Goal: Information Seeking & Learning: Learn about a topic

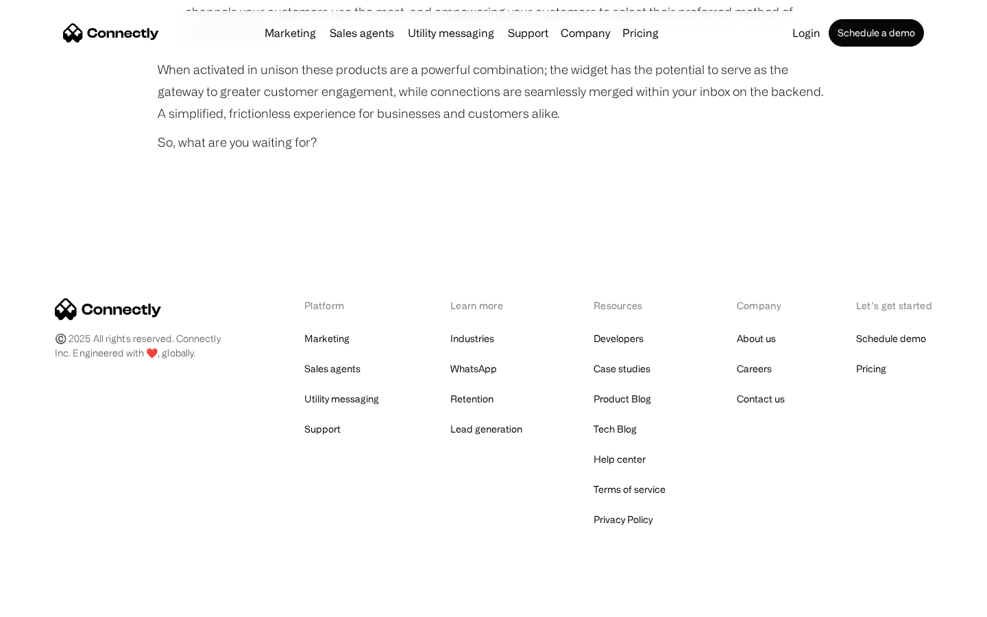
scroll to position [1023, 0]
